Goal: Task Accomplishment & Management: Complete application form

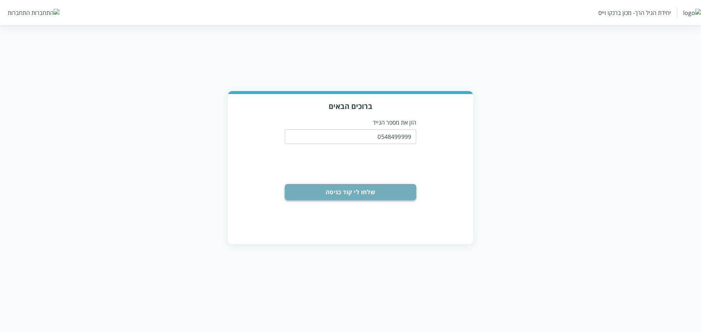
click at [398, 187] on button "שלחו לי קוד כניסה" at bounding box center [350, 192] width 131 height 16
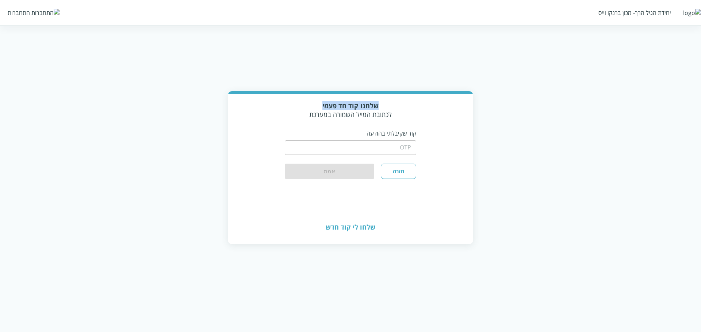
drag, startPoint x: 376, startPoint y: 107, endPoint x: 319, endPoint y: 105, distance: 57.3
click at [319, 105] on div "שלחנו קוד חד פעמי לכתובת המייל השמורה במערכת" at bounding box center [350, 110] width 131 height 18
drag, startPoint x: 309, startPoint y: 118, endPoint x: 414, endPoint y: 118, distance: 105.1
click at [414, 118] on div "שלחנו קוד חד פעמי לכתובת המייל השמורה במערכת" at bounding box center [350, 110] width 131 height 18
drag, startPoint x: 415, startPoint y: 135, endPoint x: 355, endPoint y: 136, distance: 60.2
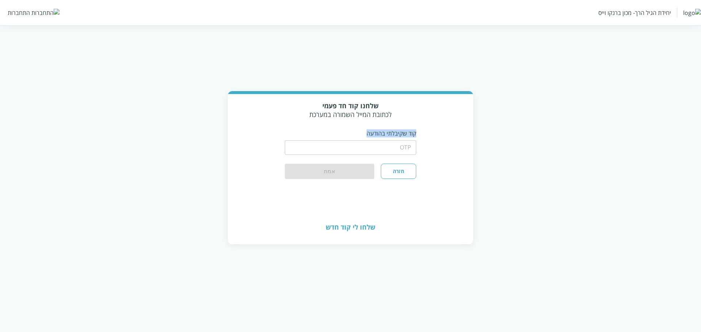
click at [355, 136] on p "קוד שקיבלתי בהודעה" at bounding box center [350, 134] width 131 height 8
click at [378, 136] on p "קוד שקיבלתי בהודעה" at bounding box center [350, 134] width 131 height 8
click at [329, 259] on html "יחידת הגיל הרך- מכון ברנקו וייס התחברות שלחנו קוד חד פעמי לכתובת המייל השמורה ב…" at bounding box center [350, 129] width 701 height 259
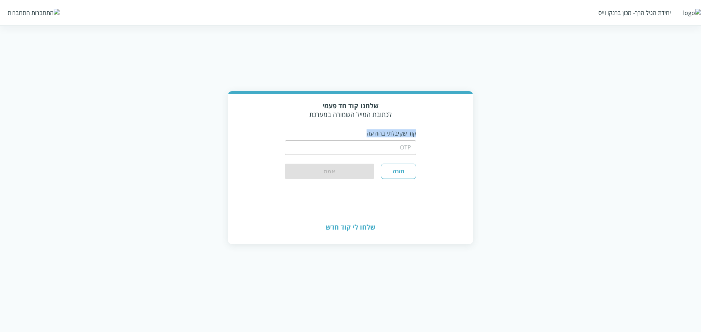
click at [329, 259] on html "יחידת הגיל הרך- מכון ברנקו וייס התחברות שלחנו קוד חד פעמי לכתובת המייל השמורה ב…" at bounding box center [350, 129] width 701 height 259
